Goal: Check status: Check status

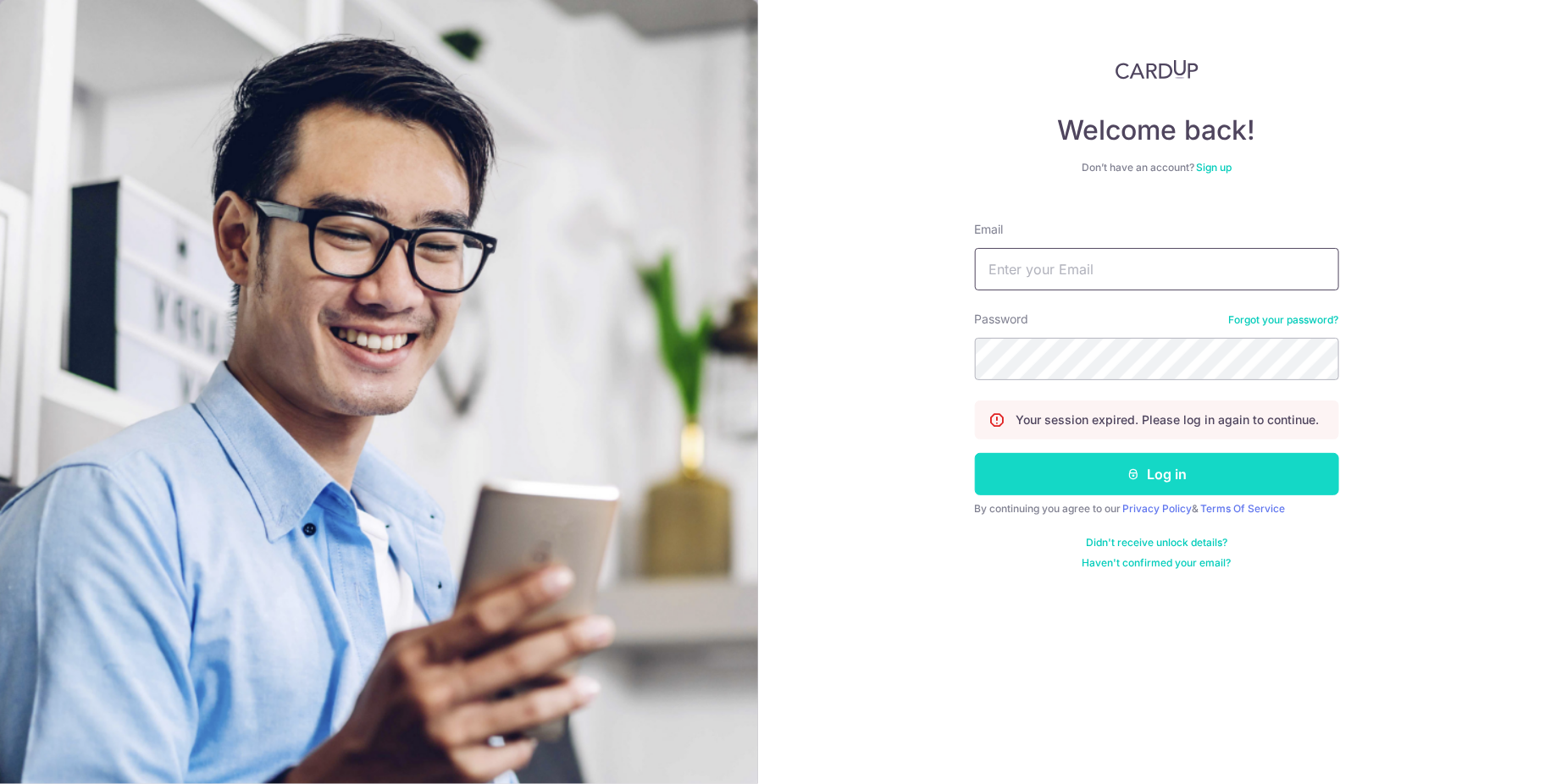
type input "[EMAIL_ADDRESS][DOMAIN_NAME]"
click at [1062, 470] on button "Log in" at bounding box center [1157, 474] width 364 height 43
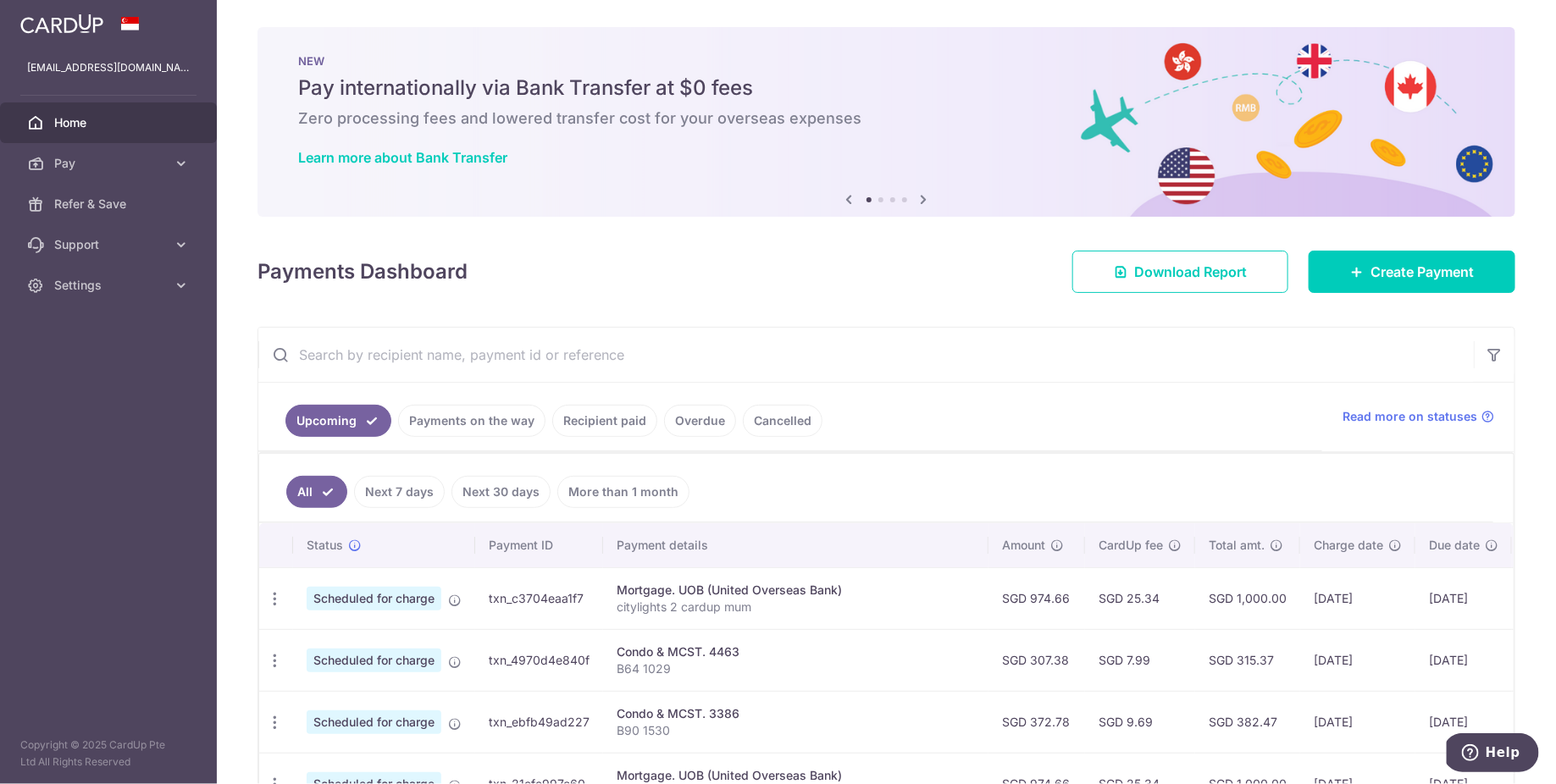
click at [584, 426] on link "Recipient paid" at bounding box center [605, 421] width 105 height 32
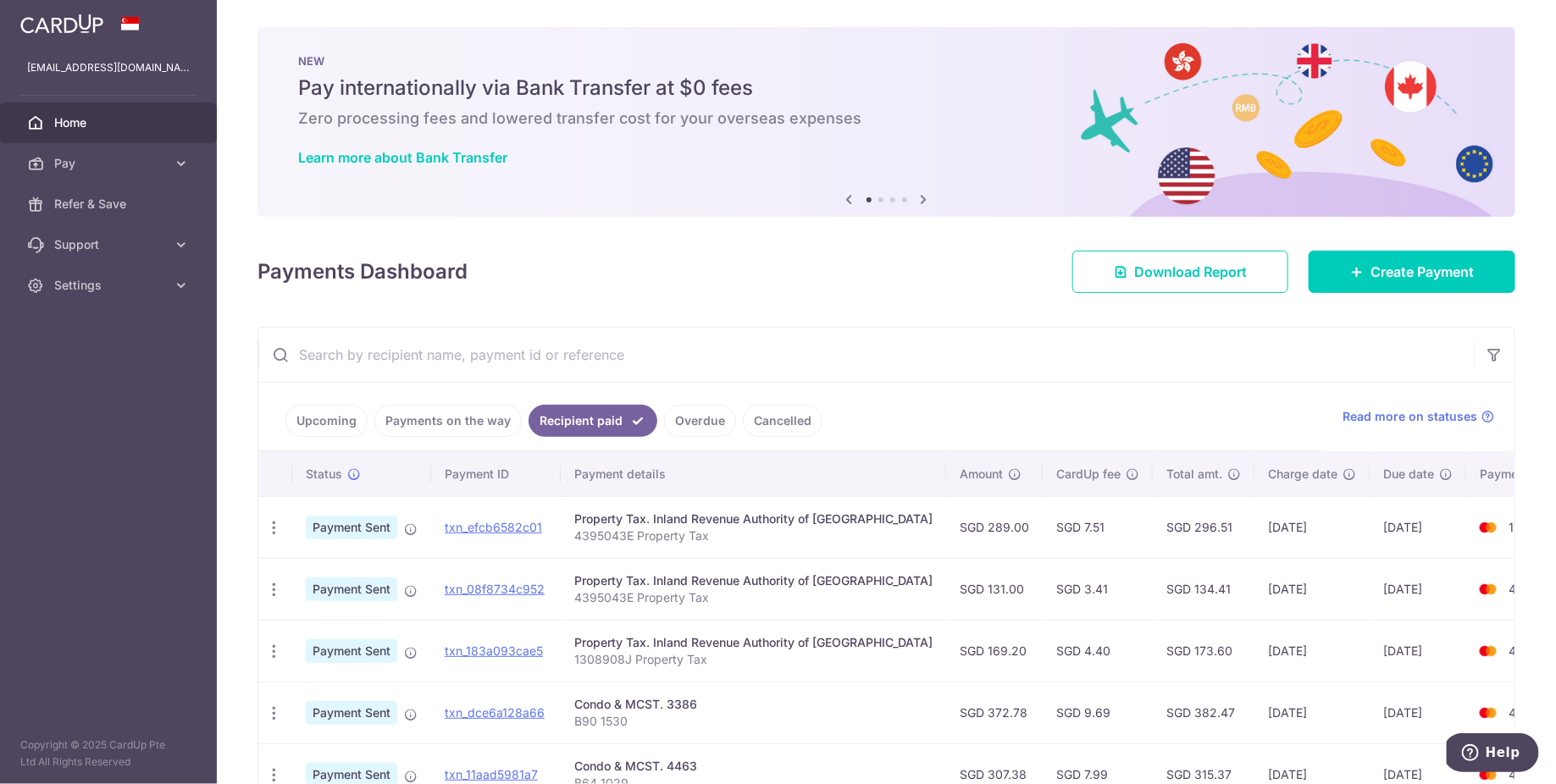
click at [510, 426] on link "Payments on the way" at bounding box center [448, 421] width 148 height 32
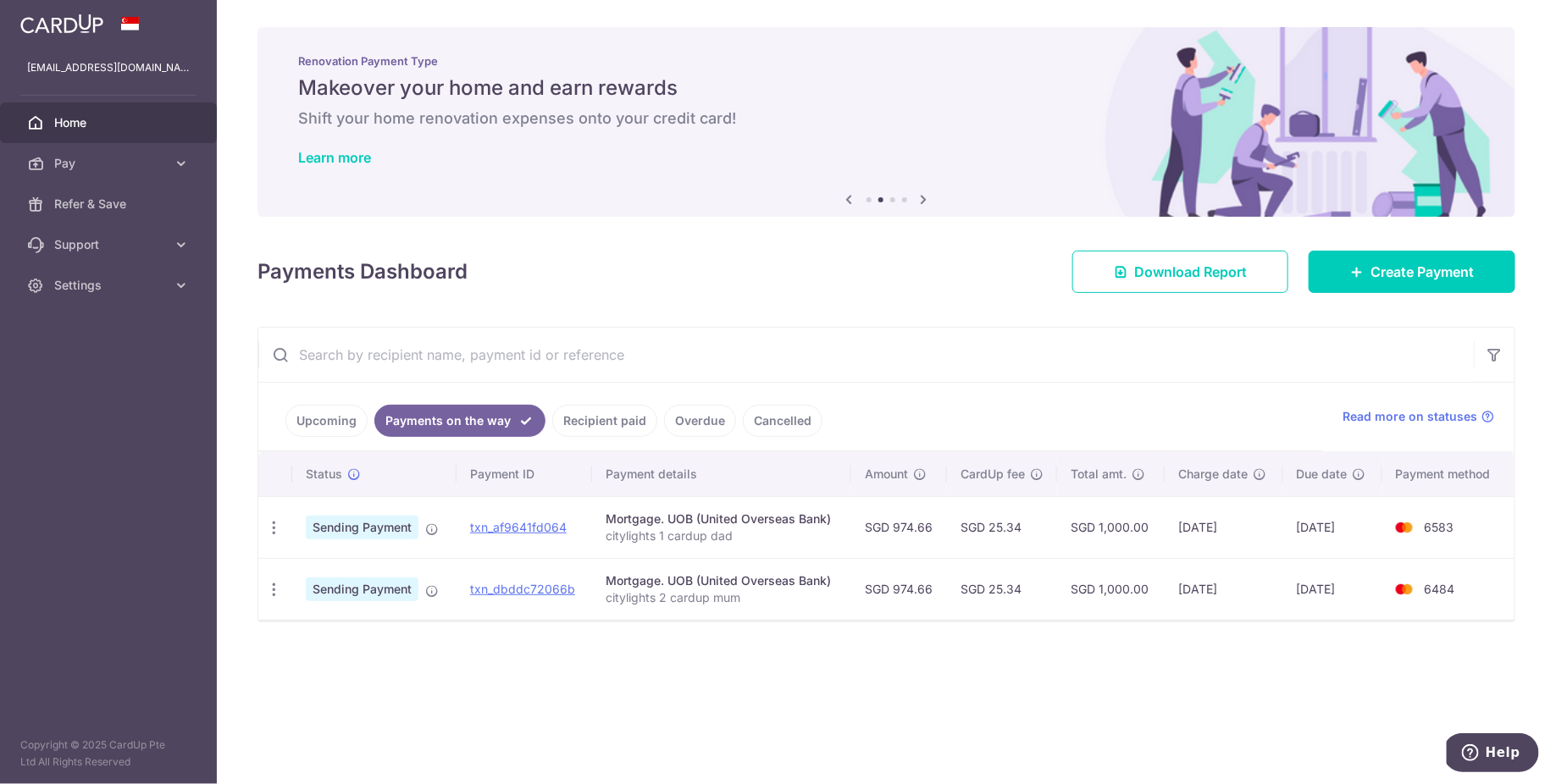
click at [931, 399] on ul "Upcoming Payments on the way Recipient paid Overdue Cancelled" at bounding box center [790, 417] width 1063 height 69
